Goal: Information Seeking & Learning: Find specific fact

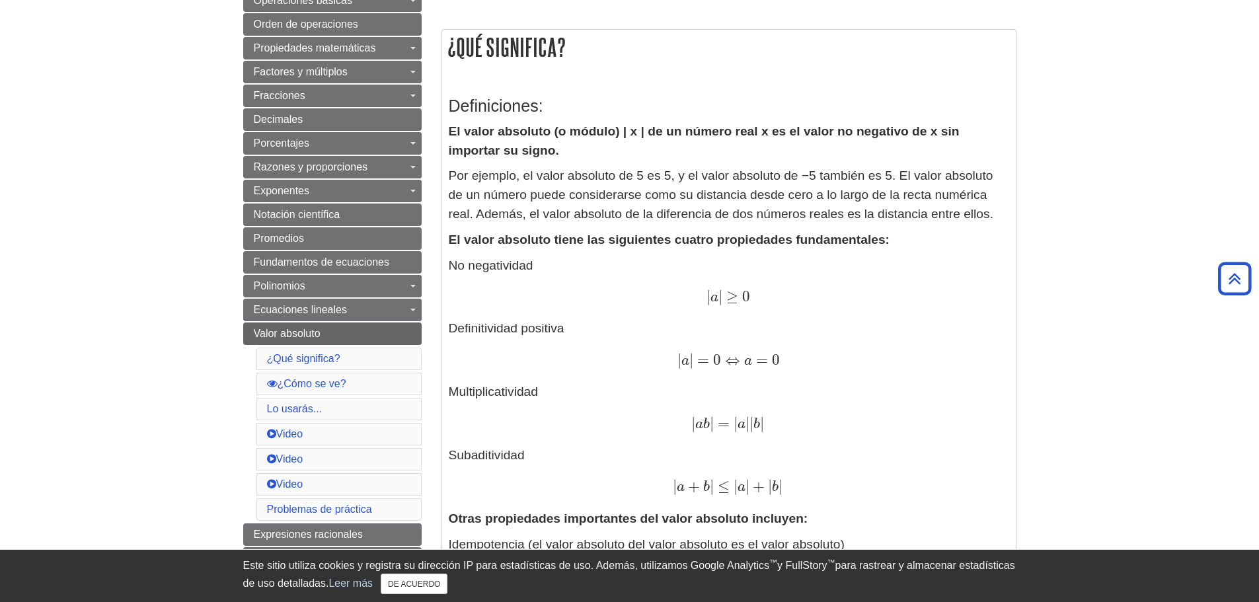
scroll to position [200, 0]
drag, startPoint x: 676, startPoint y: 361, endPoint x: 803, endPoint y: 362, distance: 126.9
click at [803, 362] on div "| a | = 0 ⇔ a = 0 | a | = 0 ⇔ a = 0" at bounding box center [729, 359] width 560 height 19
copy span "| a | = 0 ⇔ a = 0"
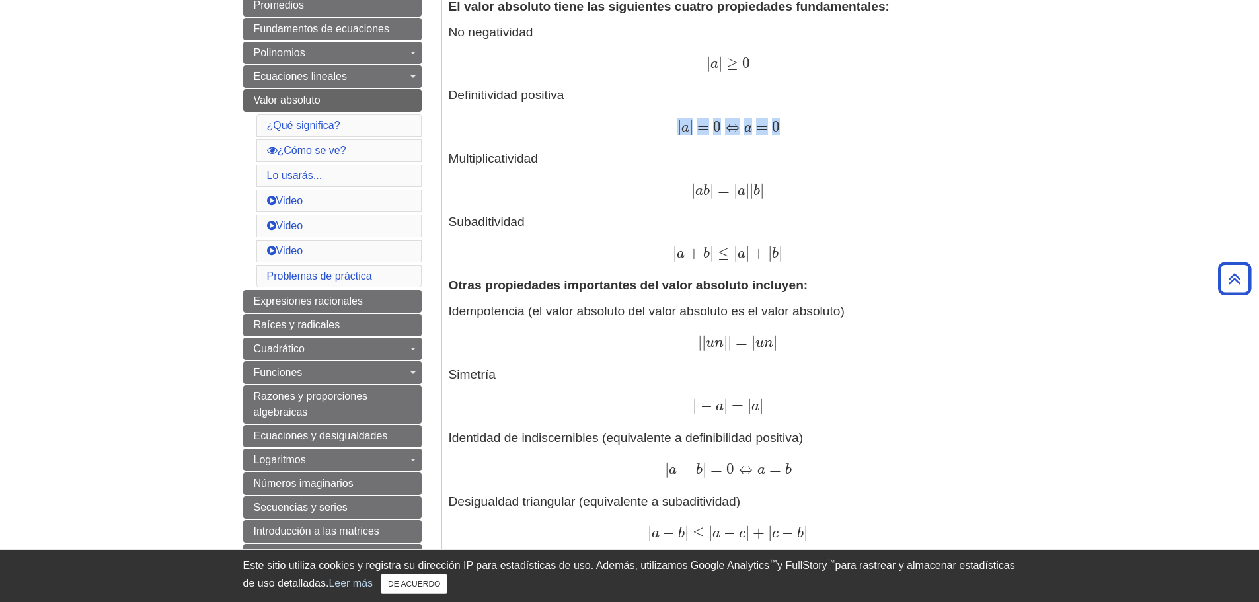
scroll to position [431, 0]
drag, startPoint x: 812, startPoint y: 190, endPoint x: 682, endPoint y: 195, distance: 130.3
click at [682, 195] on div "| a b | = | a | | b | | a b | = | a | | b |" at bounding box center [729, 191] width 560 height 19
copy span "| a b | = | a | | b |"
drag, startPoint x: 837, startPoint y: 252, endPoint x: 667, endPoint y: 249, distance: 170.5
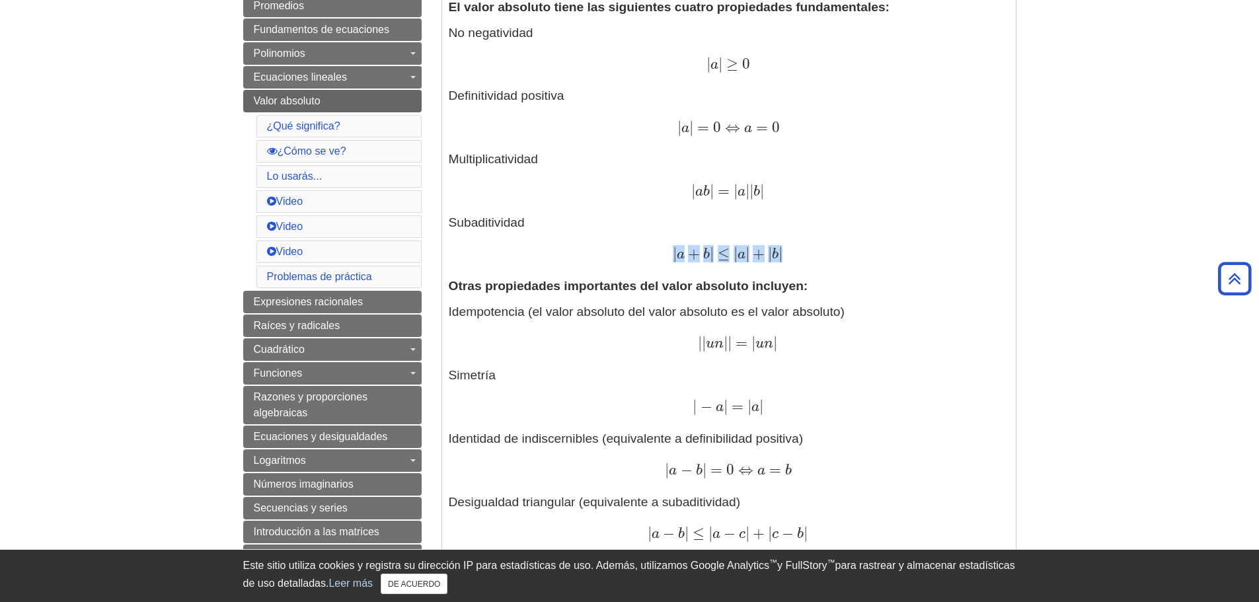
click at [667, 249] on div "| a + b | ≤ | a | + | b | | a + b | ≤ | a | + | b |" at bounding box center [729, 254] width 560 height 19
copy span "| a + b | ≤ | a | + | b |"
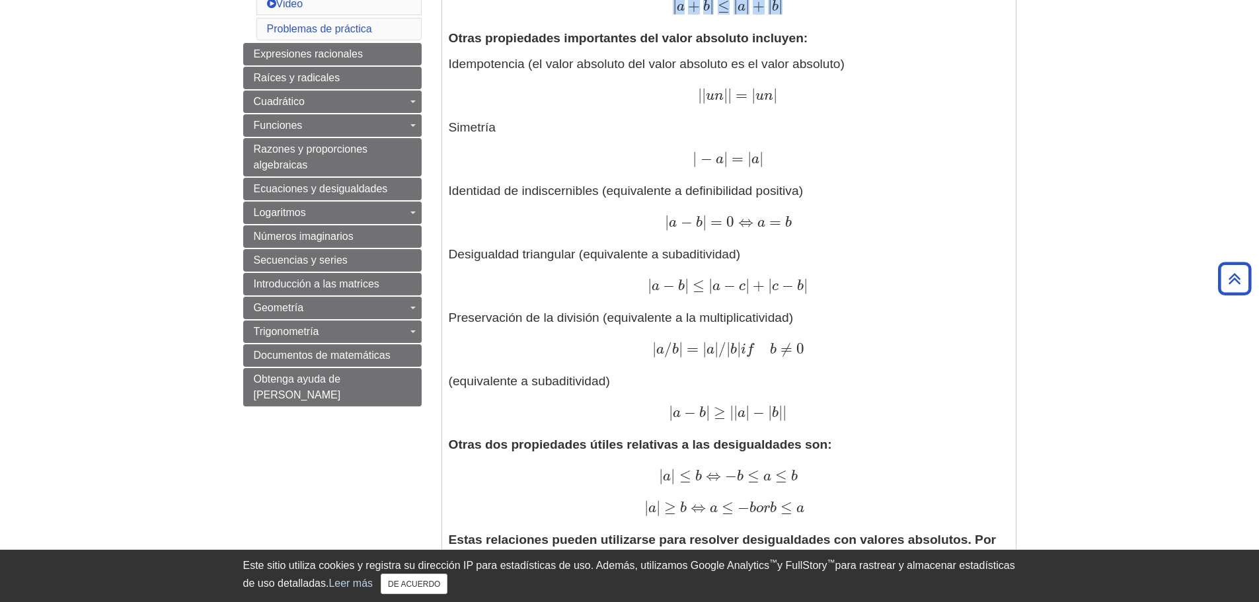
scroll to position [680, 0]
drag, startPoint x: 676, startPoint y: 157, endPoint x: 828, endPoint y: 146, distance: 153.0
click at [828, 146] on p "Idempotencia (el valor absoluto del valor absoluto es el valor absoluto) | | un…" at bounding box center [729, 238] width 560 height 368
copy span "| − a | = | a |"
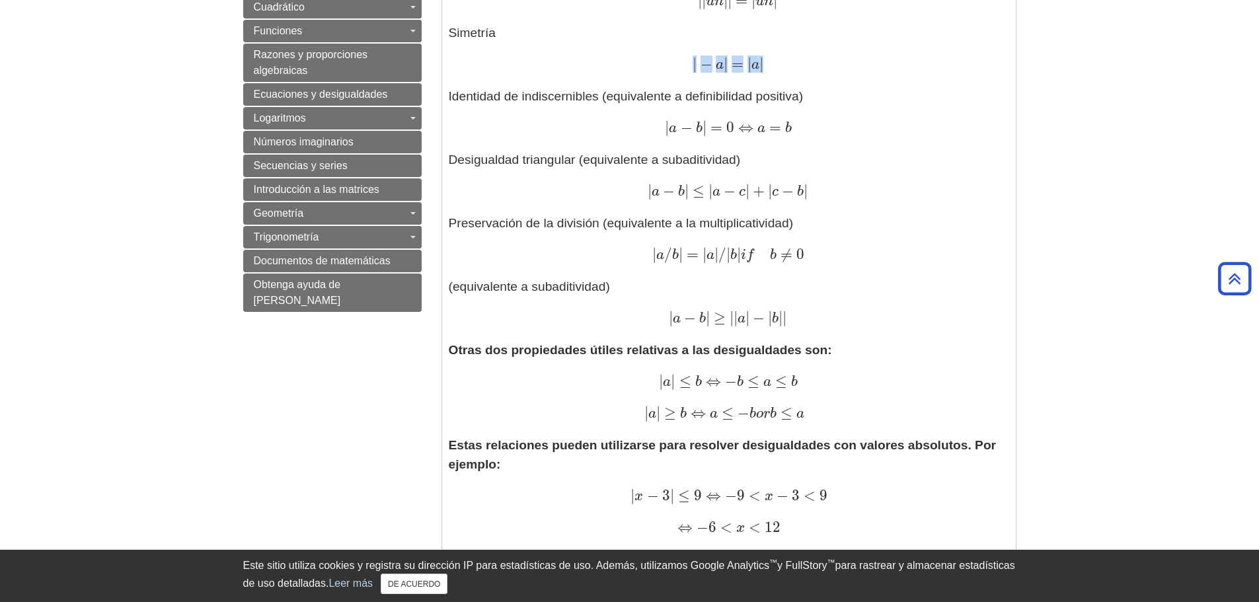
scroll to position [774, 0]
click at [911, 314] on div "| a − b | ≥ | | a | − | b | | | a − b | ≥ | | a | − | b | |" at bounding box center [729, 318] width 560 height 19
drag, startPoint x: 657, startPoint y: 130, endPoint x: 806, endPoint y: 120, distance: 149.6
click at [806, 120] on div "| a − b | = 0 ⇔ a = b | a − b | = 0 ⇔ a = b" at bounding box center [729, 127] width 560 height 19
copy span "| a − b | = 0 ⇔ a = b"
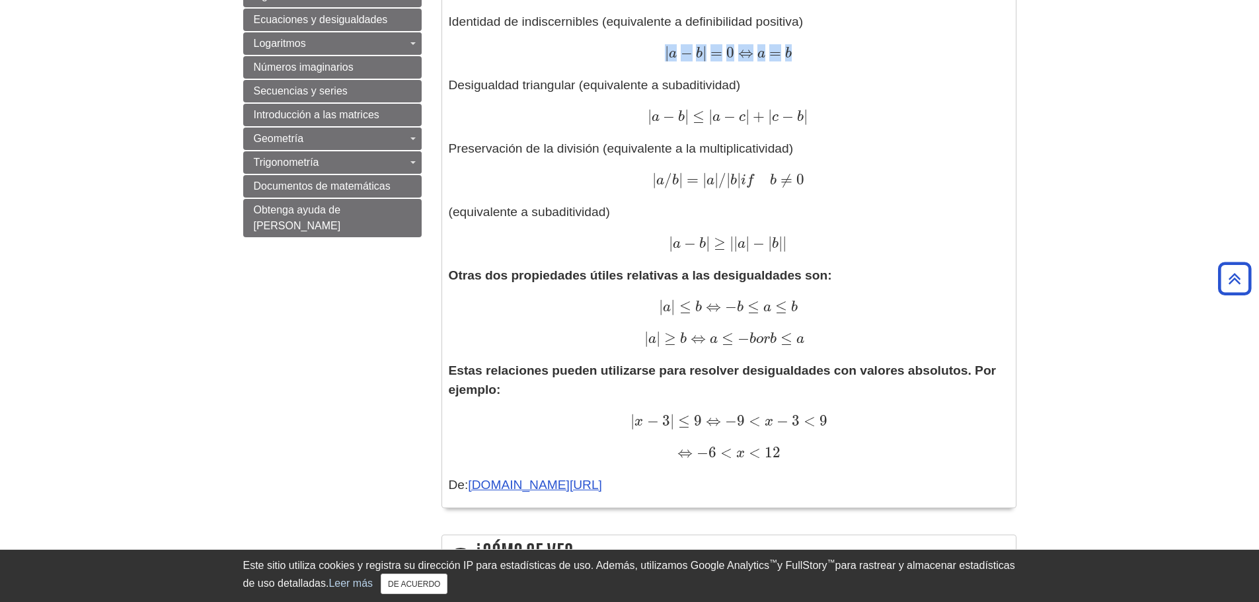
scroll to position [846, 0]
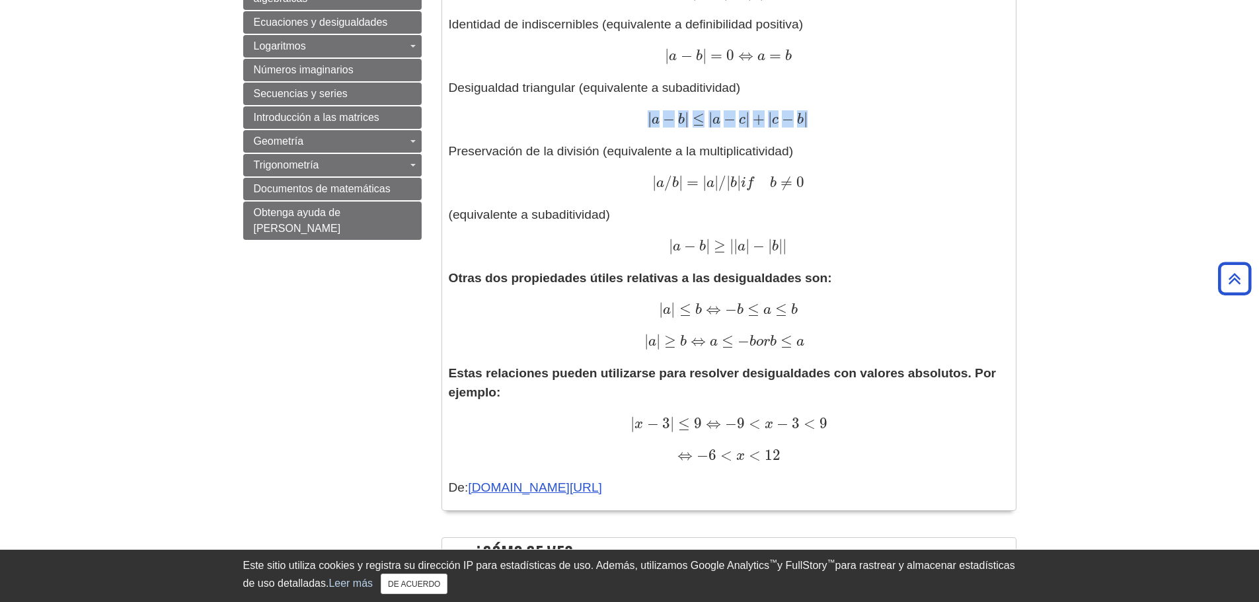
drag, startPoint x: 641, startPoint y: 118, endPoint x: 862, endPoint y: 122, distance: 220.7
click at [862, 122] on div "| a − b | ≤ | a − c | + | c − b | | a − b | ≤ | a − c | + | c − b |" at bounding box center [729, 119] width 560 height 19
copy span "| a − b | ≤ | a − c | + | c − b |"
drag, startPoint x: 645, startPoint y: 183, endPoint x: 889, endPoint y: 184, distance: 243.8
click at [889, 184] on div "| a / b | = | a | / | b | i f b ≠ 0 | a / b | = | a | / | b | i f b ≠ 0" at bounding box center [729, 183] width 560 height 19
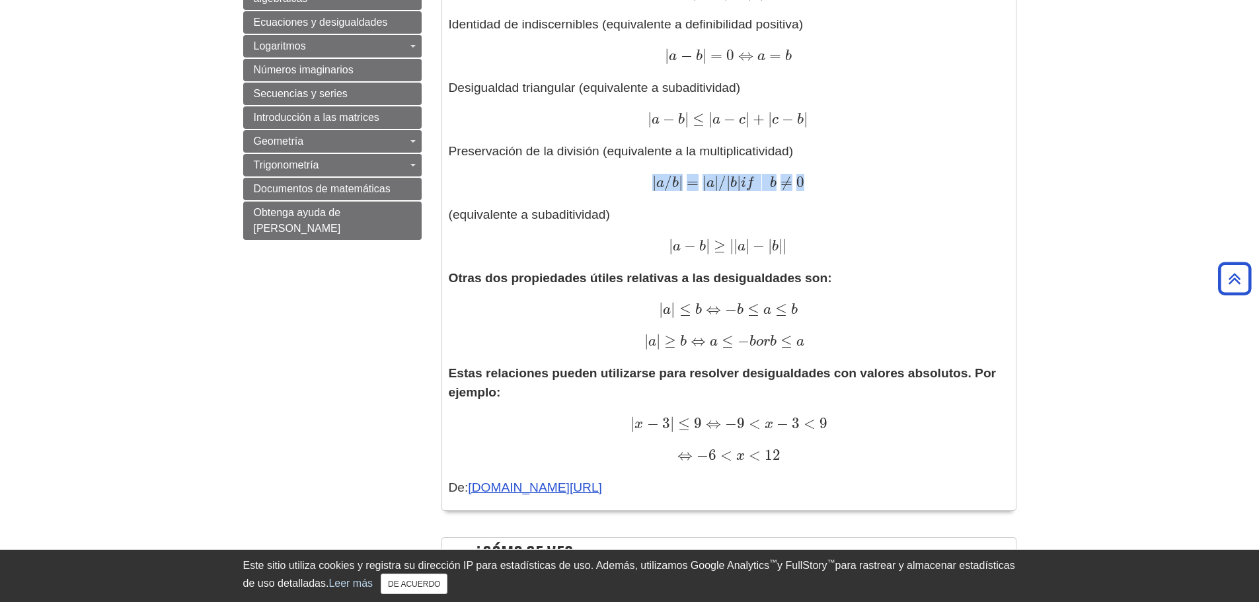
copy span "| a / b | = | a | / | b | i f b ≠ 0"
click at [834, 270] on p "Otras dos propiedades útiles relativas a las desigualdades son: | a | ≤ b ⇔ − b…" at bounding box center [729, 310] width 560 height 83
drag, startPoint x: 859, startPoint y: 250, endPoint x: 661, endPoint y: 237, distance: 198.0
click at [661, 237] on p "Idempotencia (el valor absoluto del valor absoluto es el valor absoluto) | | un…" at bounding box center [729, 72] width 560 height 368
copy span "| a − b | ≥ | | a | − | b | |"
